Goal: Transaction & Acquisition: Purchase product/service

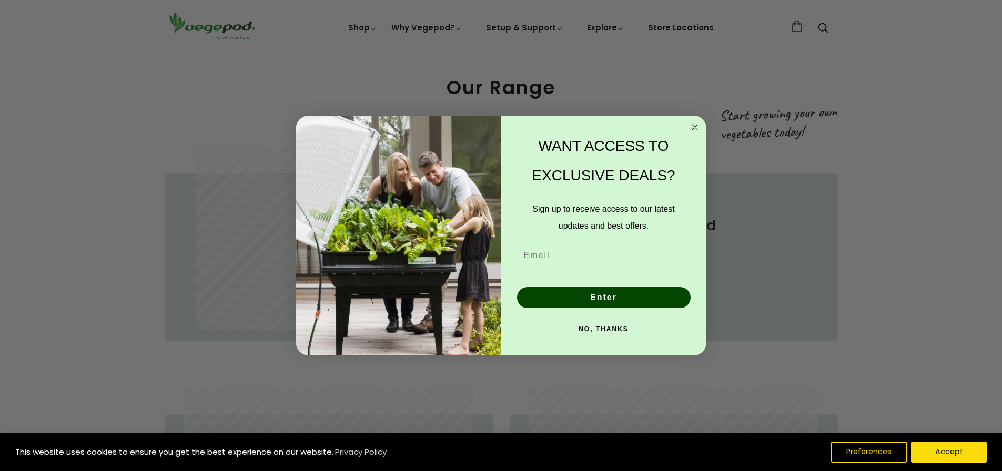
scroll to position [842, 0]
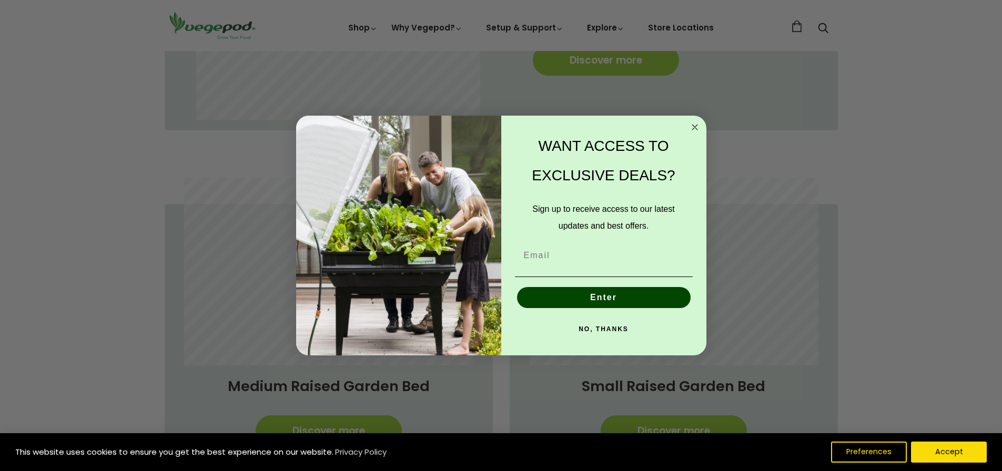
click at [696, 124] on circle "Close dialog" at bounding box center [695, 127] width 12 height 12
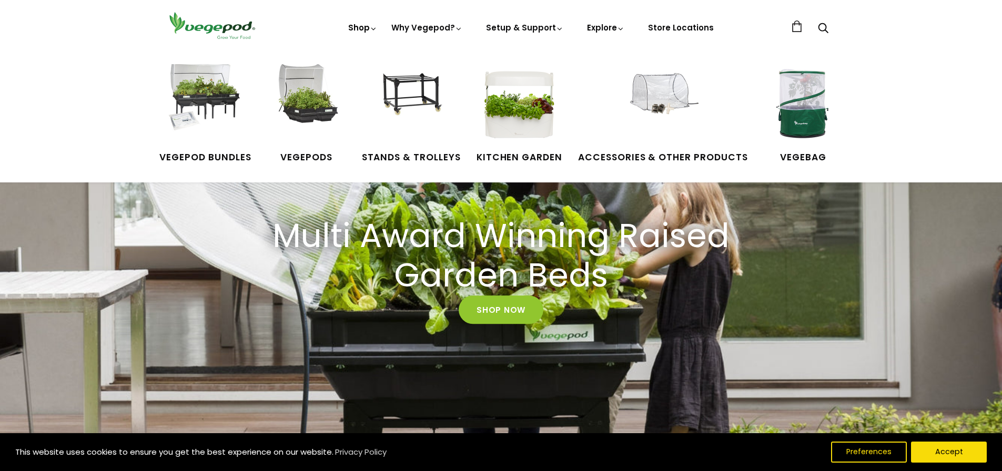
scroll to position [0, 968]
click at [792, 97] on img at bounding box center [803, 103] width 79 height 79
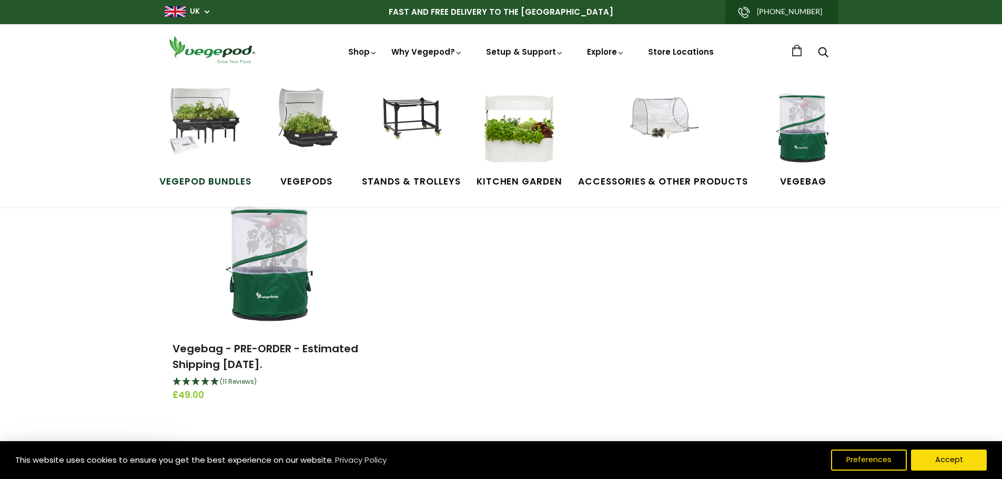
click at [203, 123] on img at bounding box center [205, 127] width 79 height 79
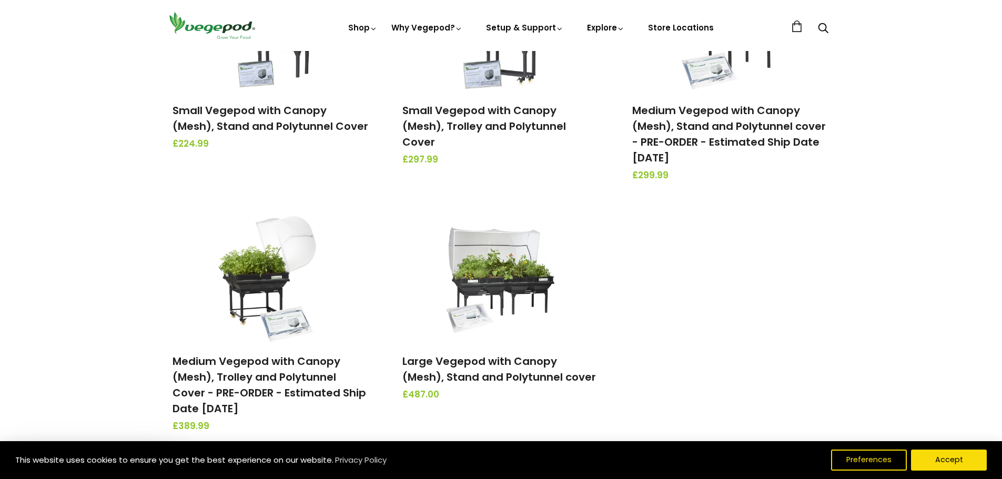
scroll to position [263, 0]
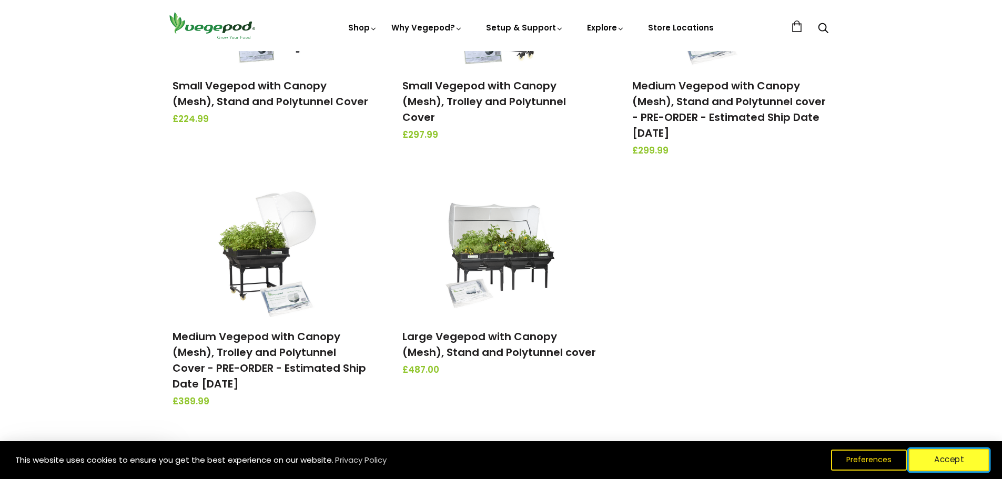
click at [961, 465] on button "Accept" at bounding box center [949, 460] width 81 height 22
